Goal: Information Seeking & Learning: Find contact information

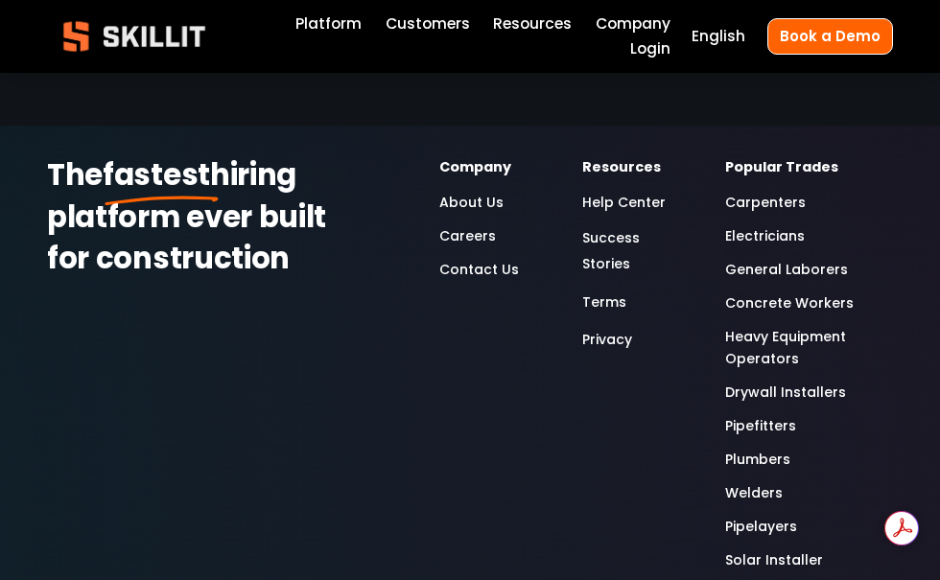
scroll to position [4507, 0]
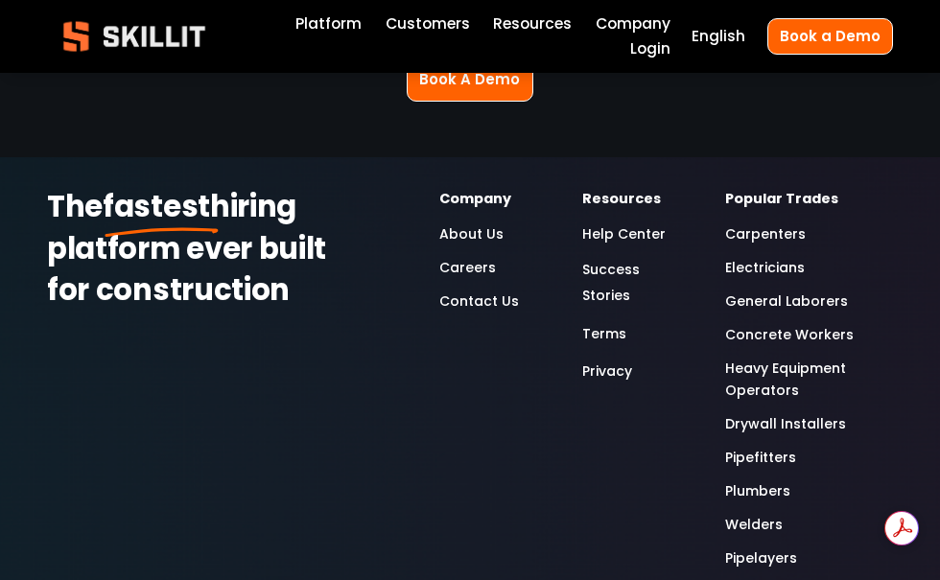
click at [768, 464] on link "Pipefitters" at bounding box center [760, 458] width 71 height 22
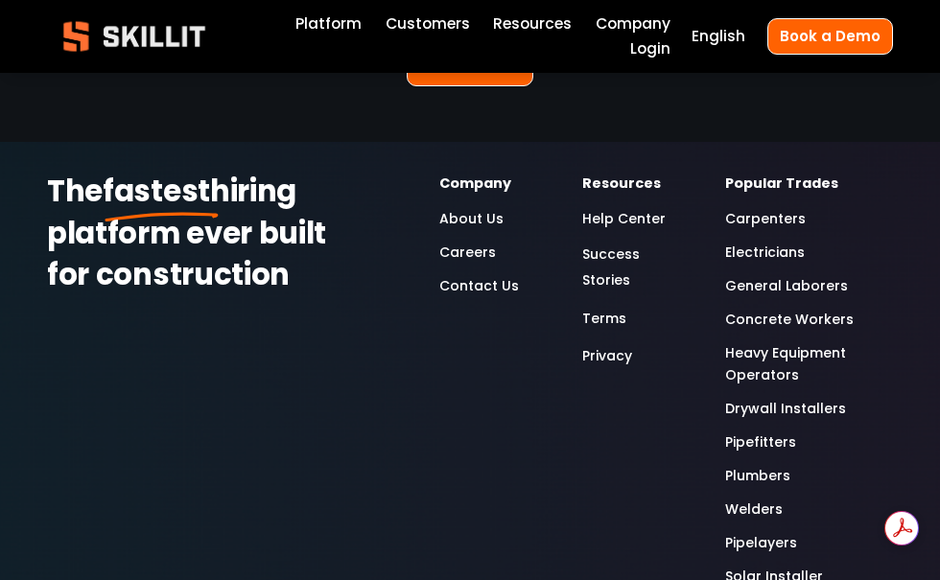
click at [476, 290] on link "Contact Us" at bounding box center [479, 286] width 80 height 22
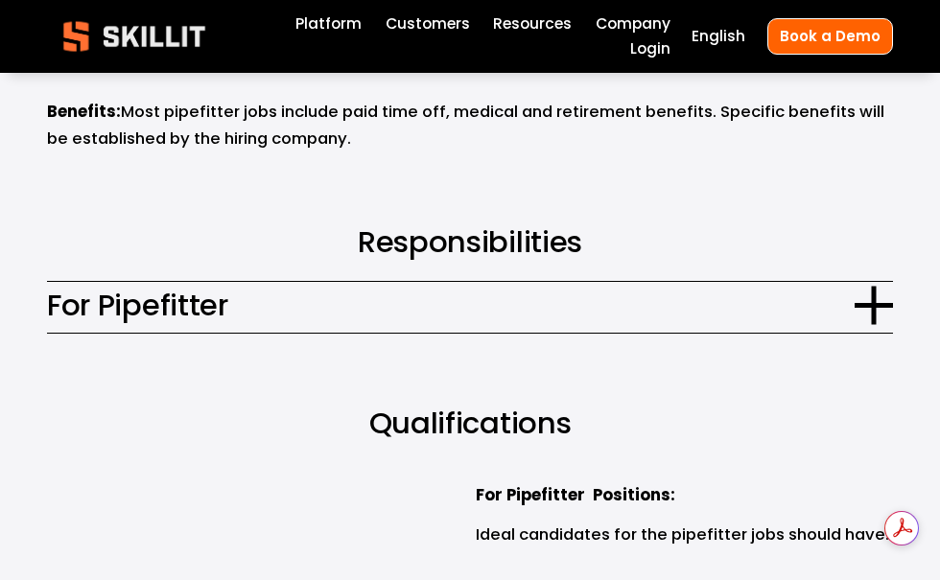
scroll to position [959, 0]
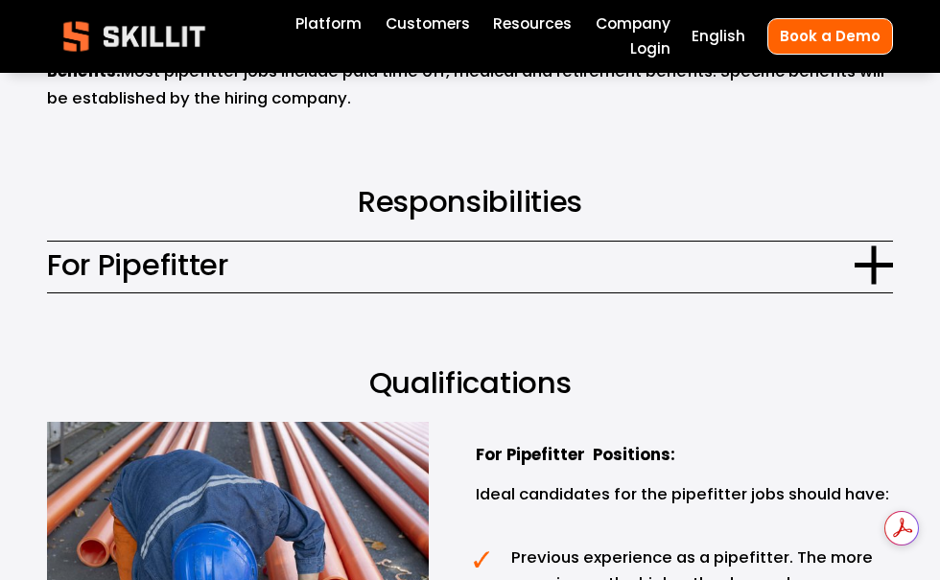
click at [865, 263] on div at bounding box center [873, 265] width 38 height 5
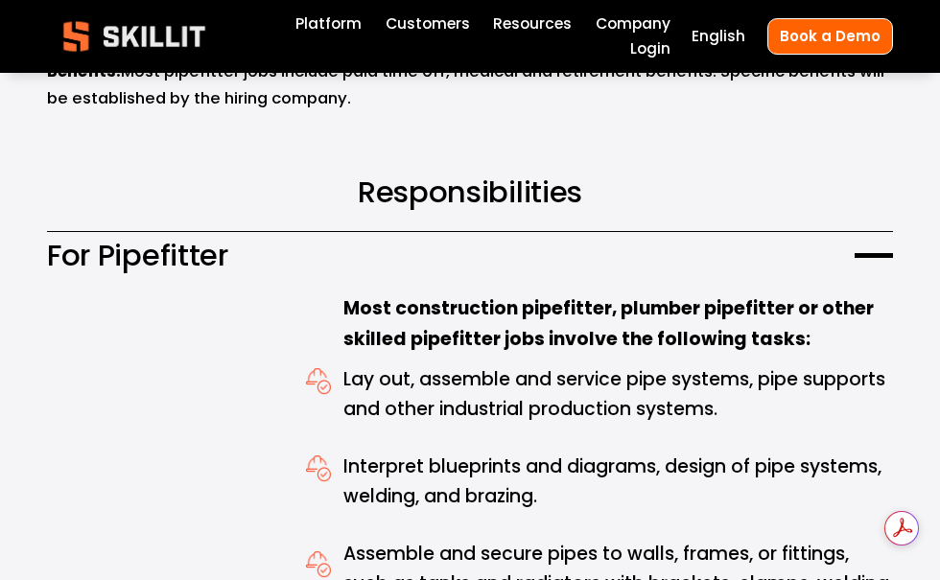
click at [865, 237] on div at bounding box center [873, 256] width 38 height 38
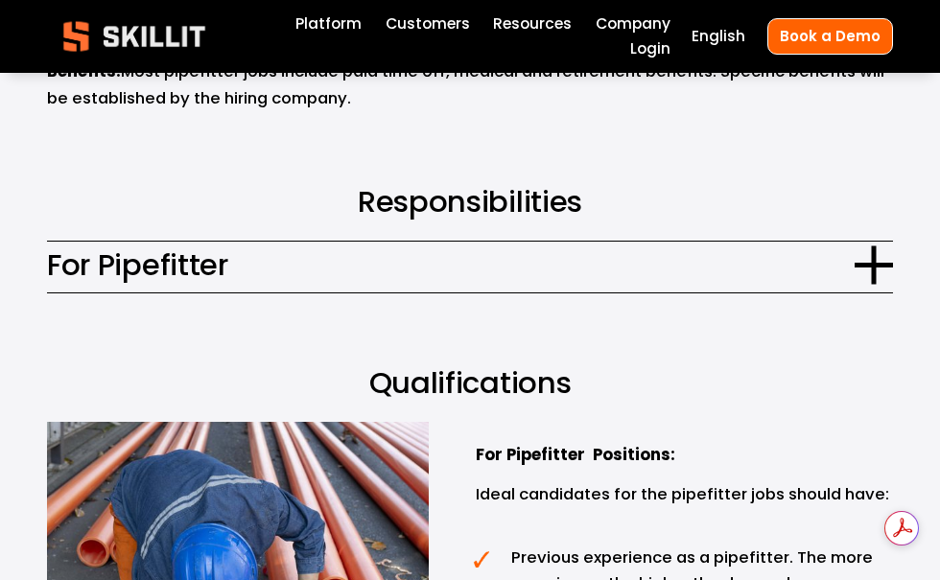
click at [865, 263] on div at bounding box center [873, 265] width 38 height 5
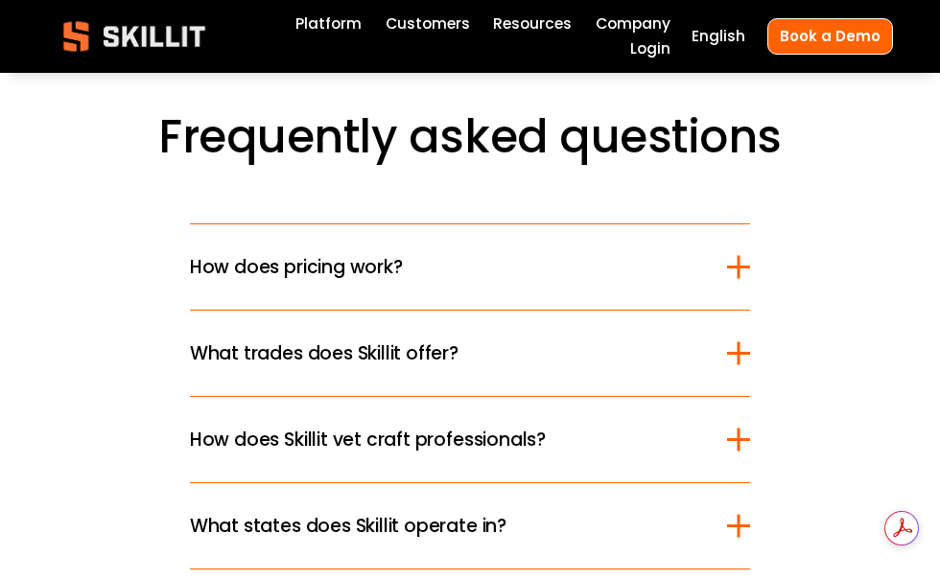
scroll to position [6137, 0]
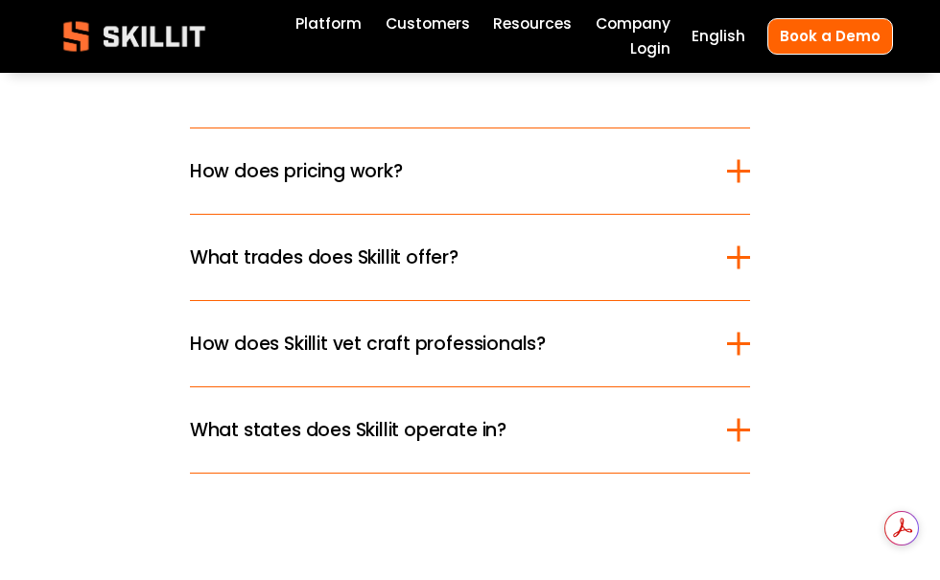
click at [724, 419] on span "What states does Skillit operate in?" at bounding box center [458, 430] width 537 height 28
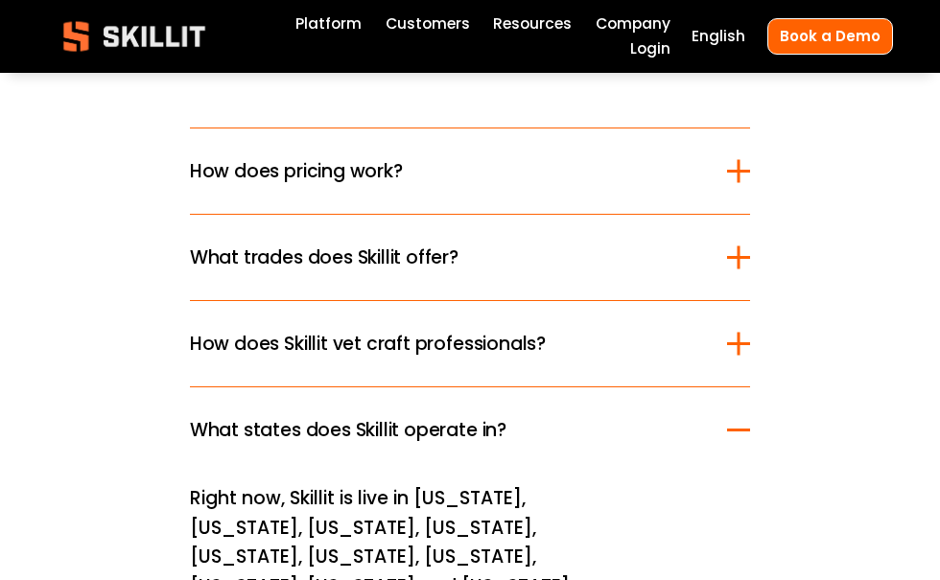
click at [727, 170] on div at bounding box center [738, 171] width 23 height 3
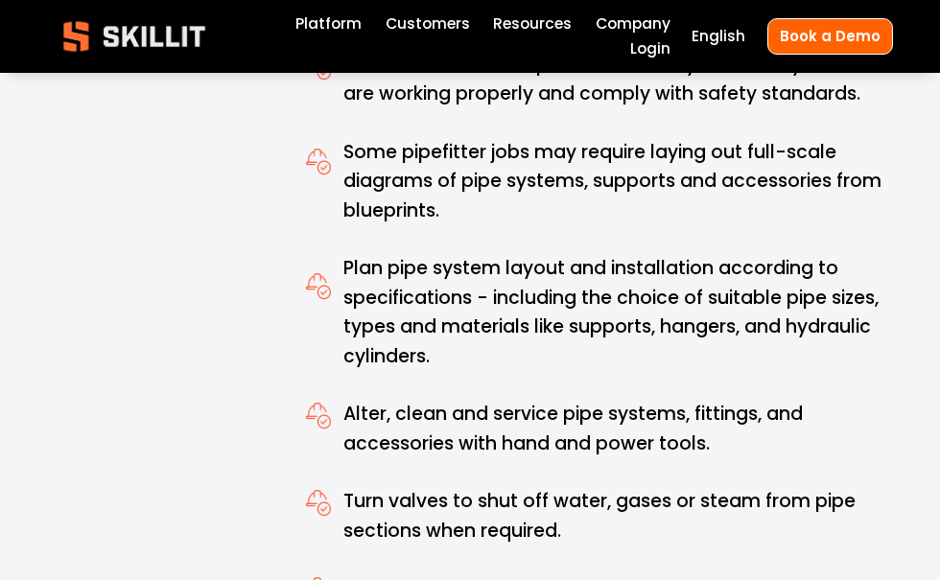
scroll to position [1534, 0]
